Goal: Use online tool/utility: Utilize a website feature to perform a specific function

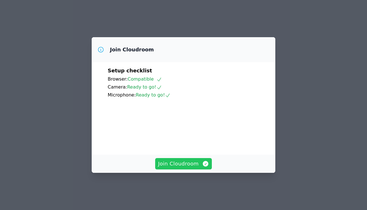
click at [196, 168] on span "Join Cloudroom" at bounding box center [183, 164] width 51 height 8
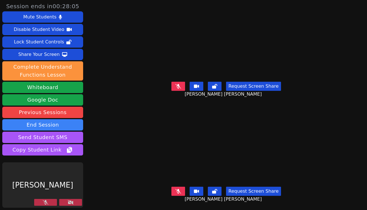
click at [46, 202] on icon at bounding box center [46, 203] width 6 height 5
click at [68, 204] on icon at bounding box center [71, 203] width 6 height 5
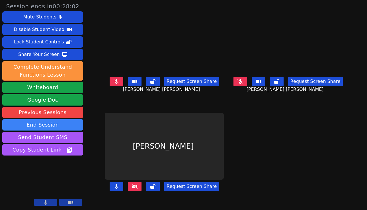
click at [69, 203] on icon at bounding box center [70, 202] width 5 height 3
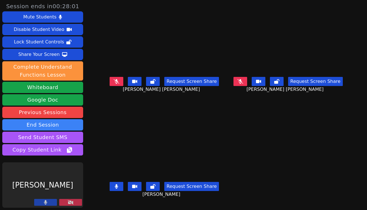
click at [69, 203] on icon at bounding box center [71, 203] width 6 height 5
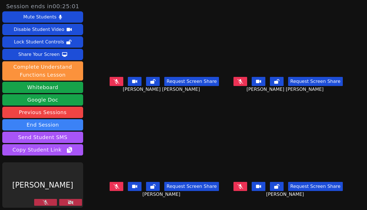
click at [44, 202] on icon at bounding box center [46, 203] width 6 height 5
click at [71, 203] on icon at bounding box center [71, 203] width 6 height 5
click at [73, 203] on icon at bounding box center [71, 203] width 6 height 5
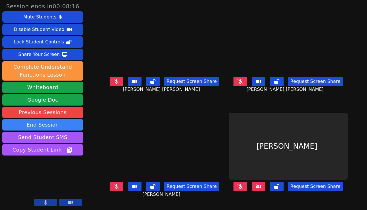
click at [113, 84] on icon at bounding box center [116, 81] width 6 height 5
click at [113, 189] on icon at bounding box center [116, 187] width 6 height 5
click at [243, 189] on icon at bounding box center [240, 187] width 6 height 5
click at [261, 189] on icon at bounding box center [258, 187] width 6 height 5
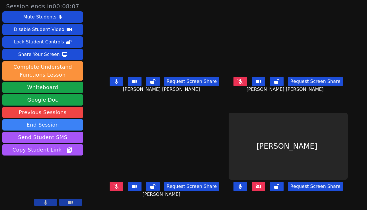
click at [261, 189] on icon at bounding box center [258, 187] width 6 height 5
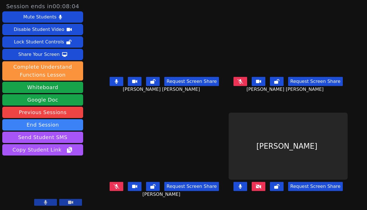
click at [261, 189] on icon at bounding box center [258, 187] width 6 height 5
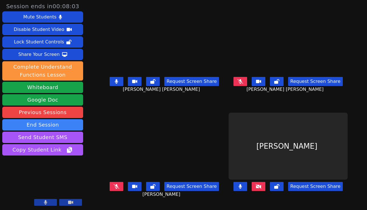
click at [261, 189] on icon at bounding box center [258, 187] width 6 height 5
click at [243, 84] on icon at bounding box center [240, 81] width 6 height 5
click at [110, 191] on button at bounding box center [117, 186] width 14 height 9
click at [113, 84] on icon at bounding box center [116, 81] width 6 height 5
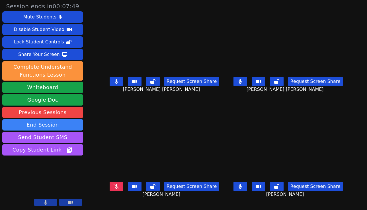
click at [113, 189] on icon at bounding box center [116, 187] width 6 height 5
click at [115, 189] on icon at bounding box center [116, 187] width 3 height 5
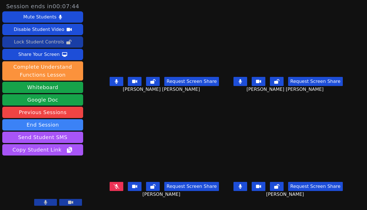
click at [50, 39] on div "Lock Student Controls" at bounding box center [39, 42] width 50 height 9
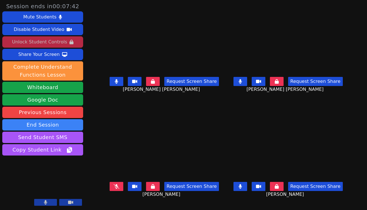
click at [110, 189] on button at bounding box center [117, 186] width 14 height 9
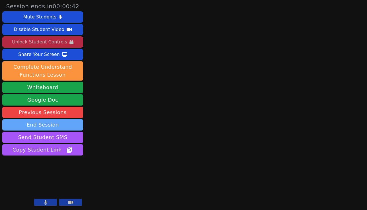
click at [58, 123] on button "End Session" at bounding box center [42, 124] width 81 height 11
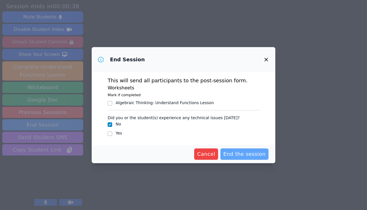
click at [247, 155] on span "End the session" at bounding box center [244, 154] width 42 height 8
